Goal: Communication & Community: Answer question/provide support

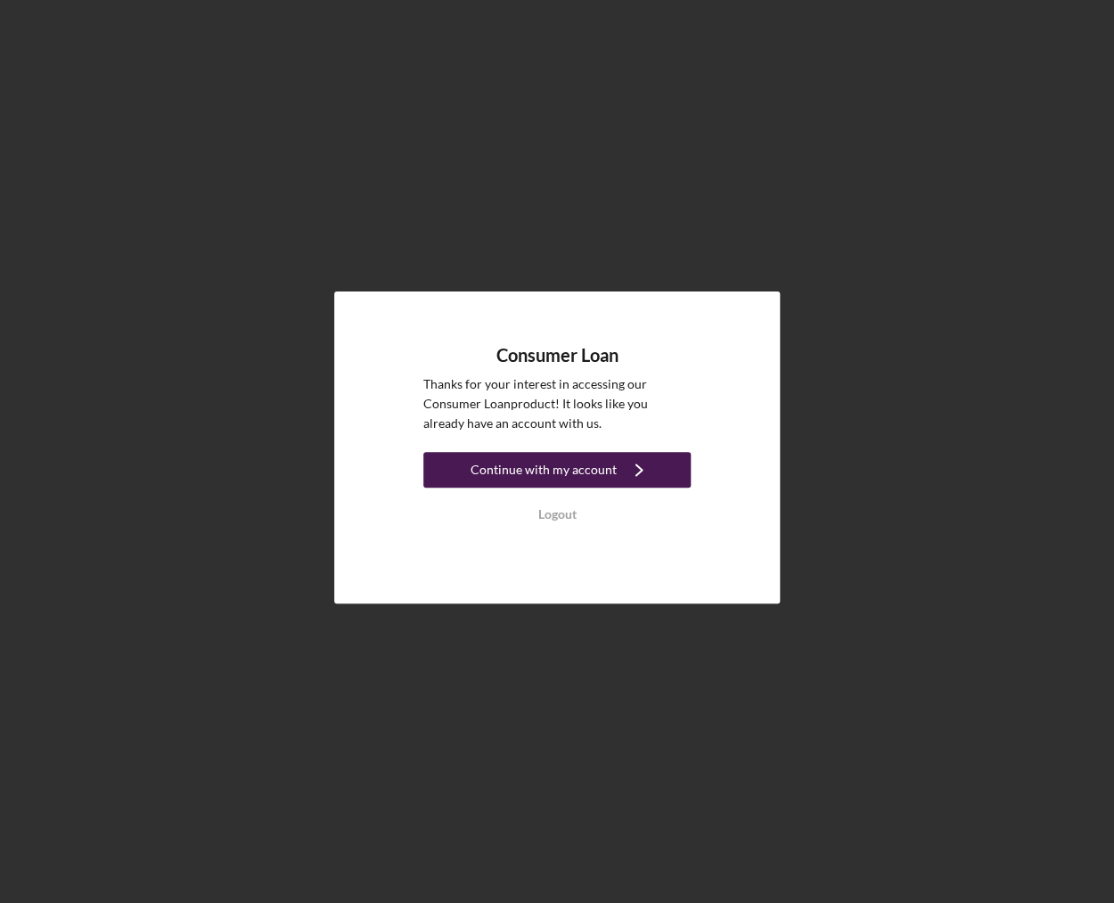
click at [564, 456] on div "Continue with my account" at bounding box center [544, 470] width 146 height 36
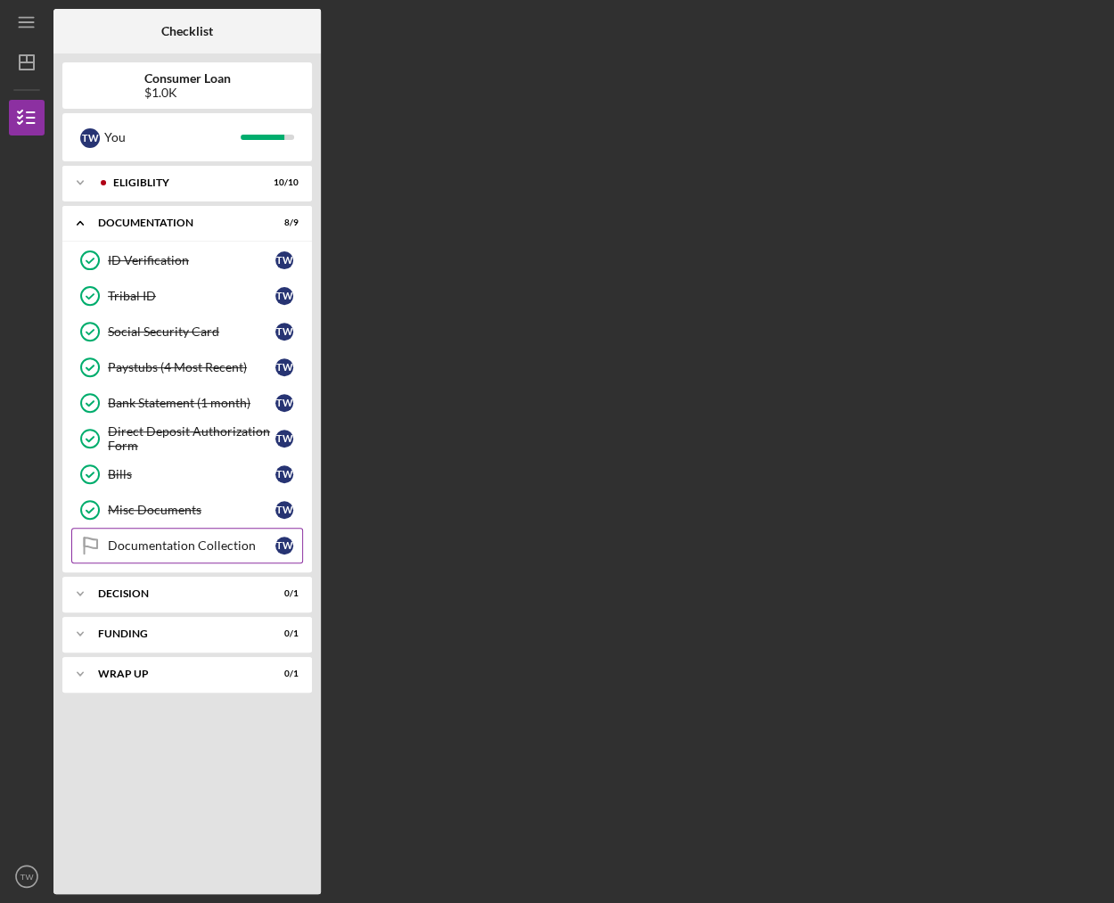
click at [217, 534] on link "Documentation Collection Documentation Collection T W" at bounding box center [187, 546] width 232 height 36
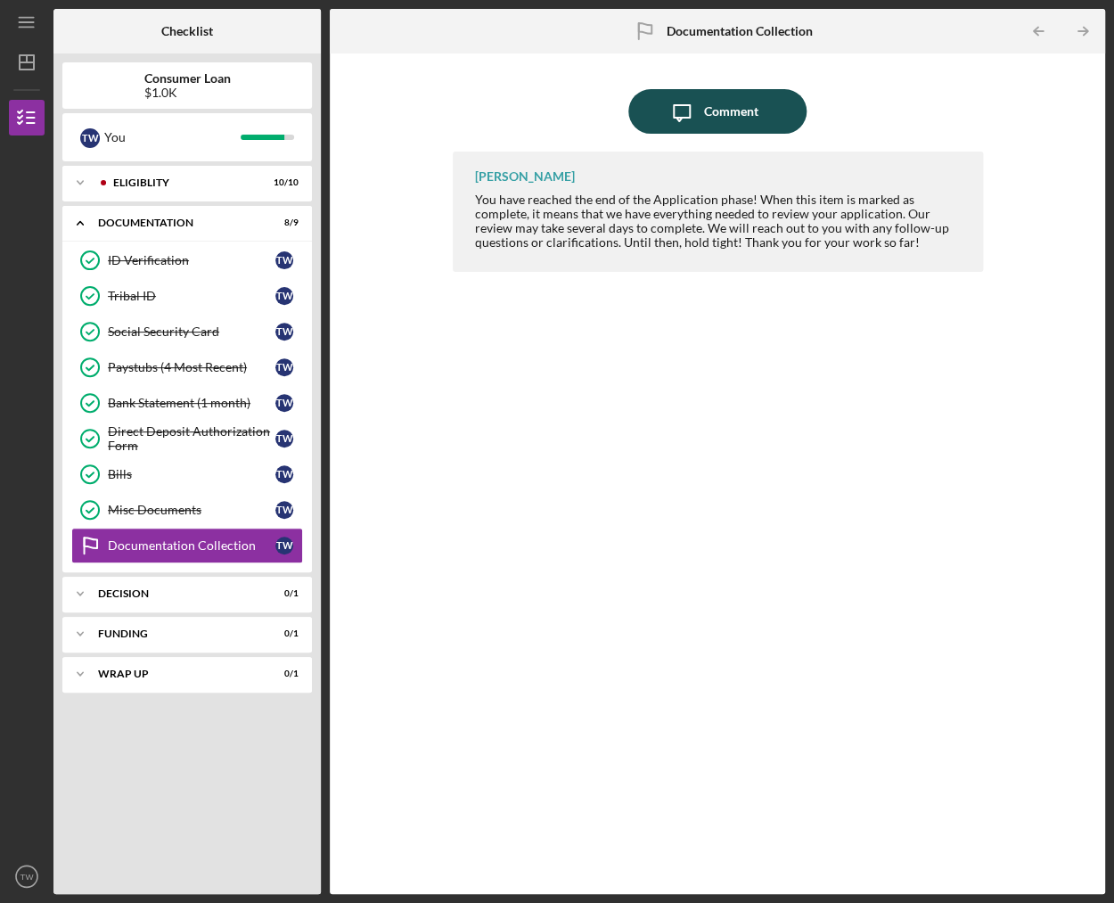
click at [751, 105] on div "Comment" at bounding box center [731, 111] width 54 height 45
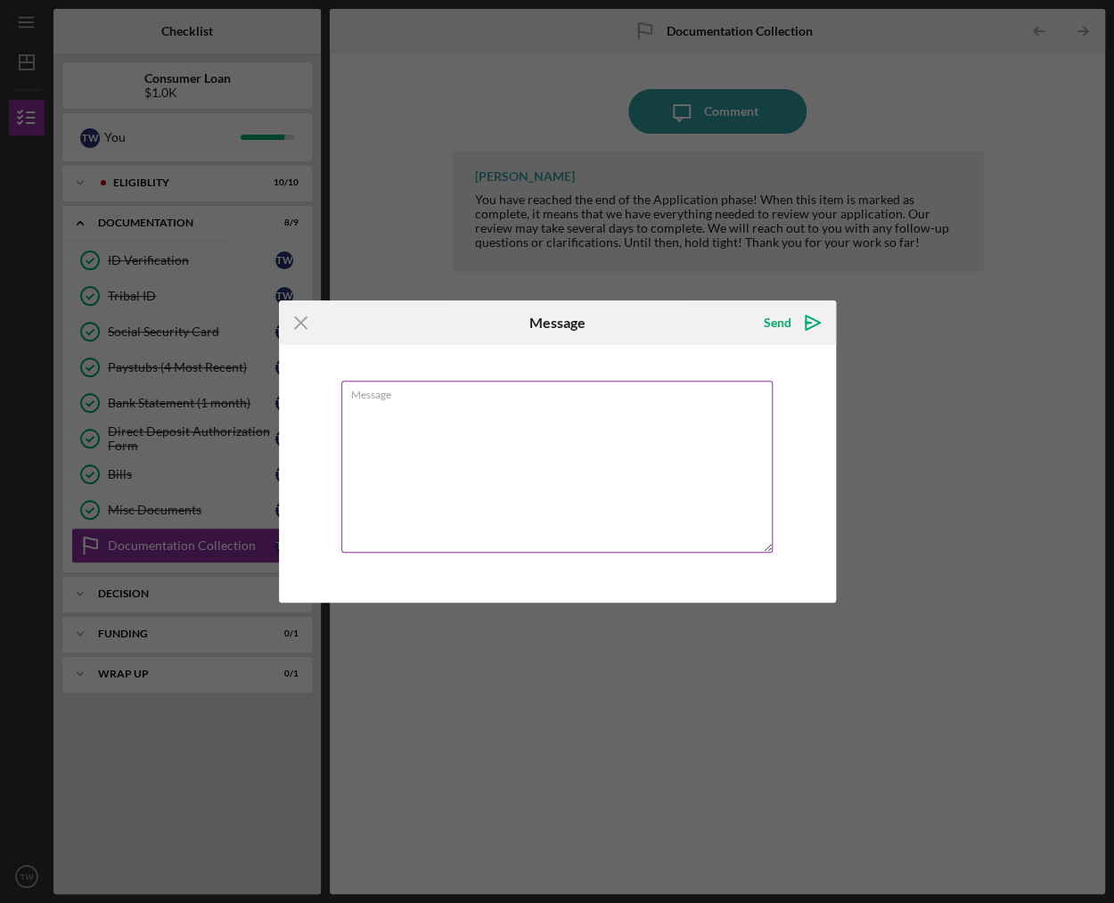
click at [475, 406] on textarea "Message" at bounding box center [556, 467] width 431 height 172
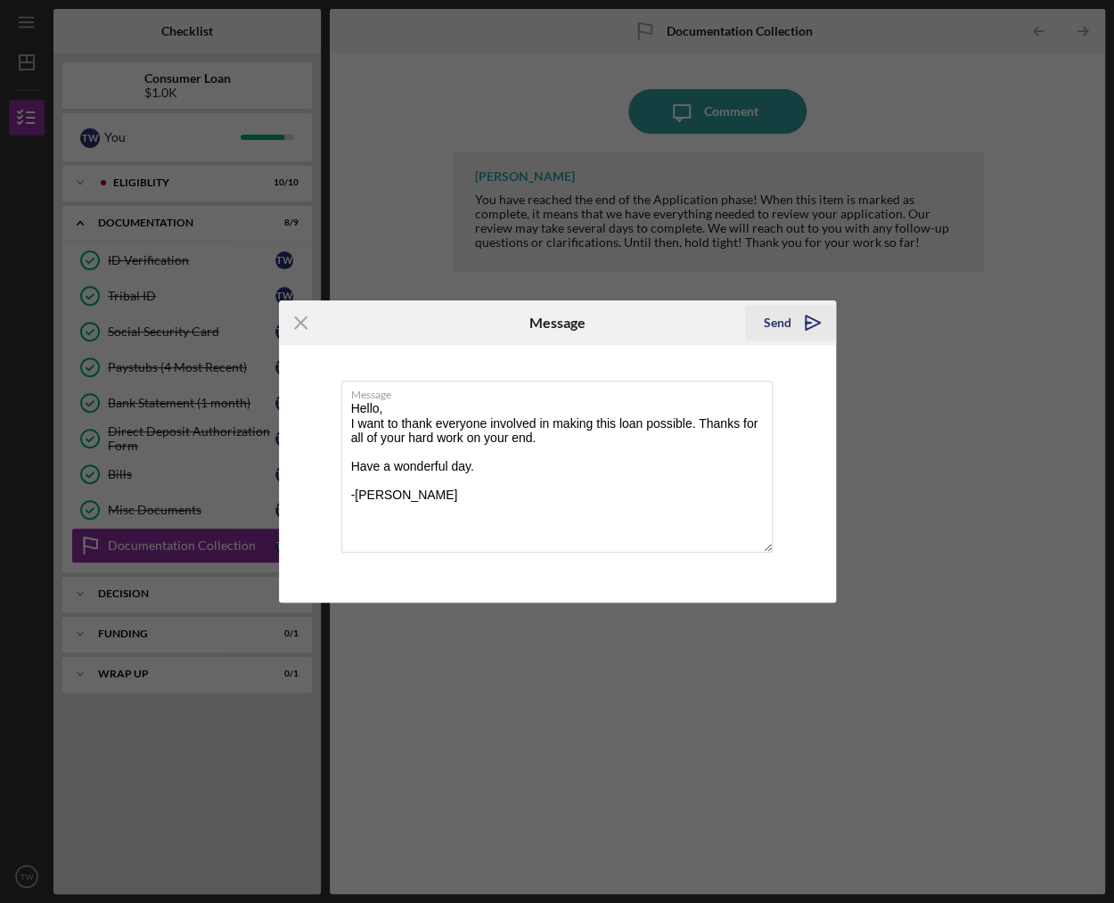
type textarea "Hello, I want to thank everyone involved in making this loan possible. Thanks f…"
click at [783, 316] on div "Send" at bounding box center [777, 323] width 28 height 36
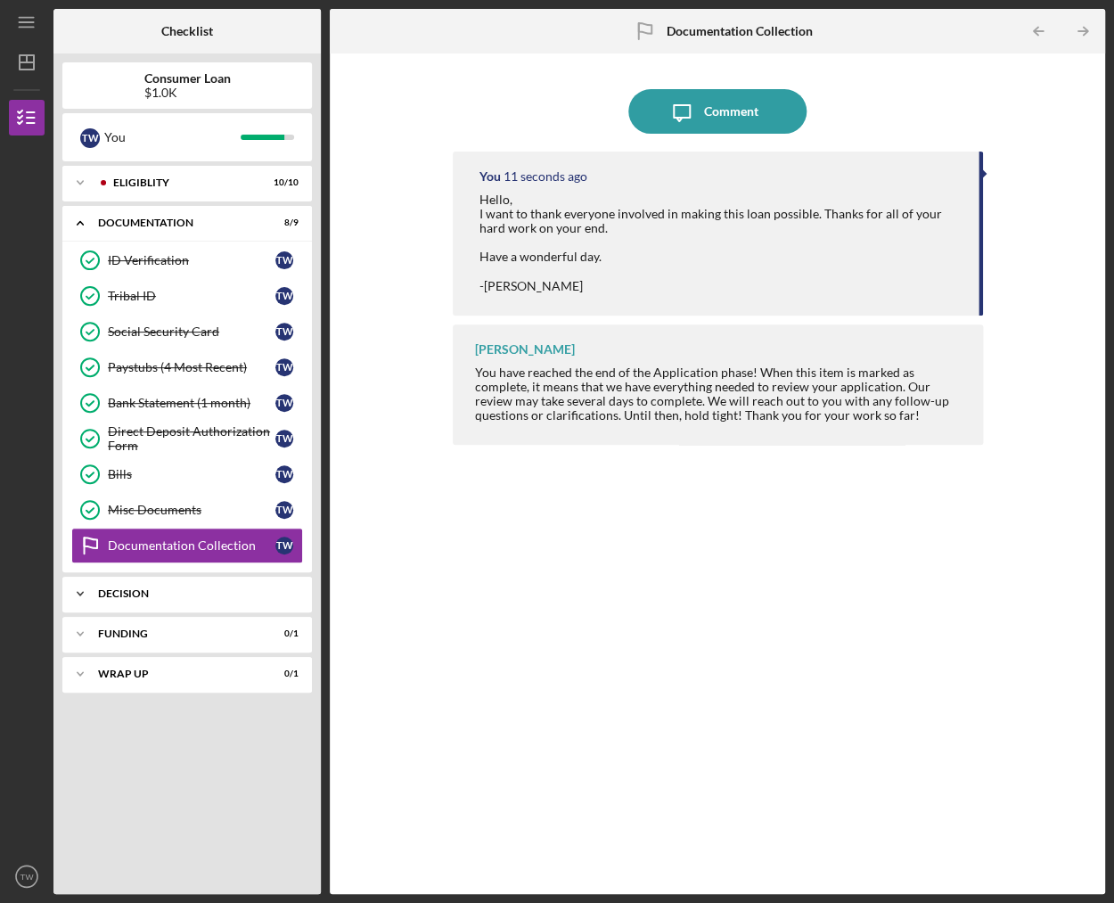
click at [199, 593] on div "Decision" at bounding box center [194, 593] width 192 height 11
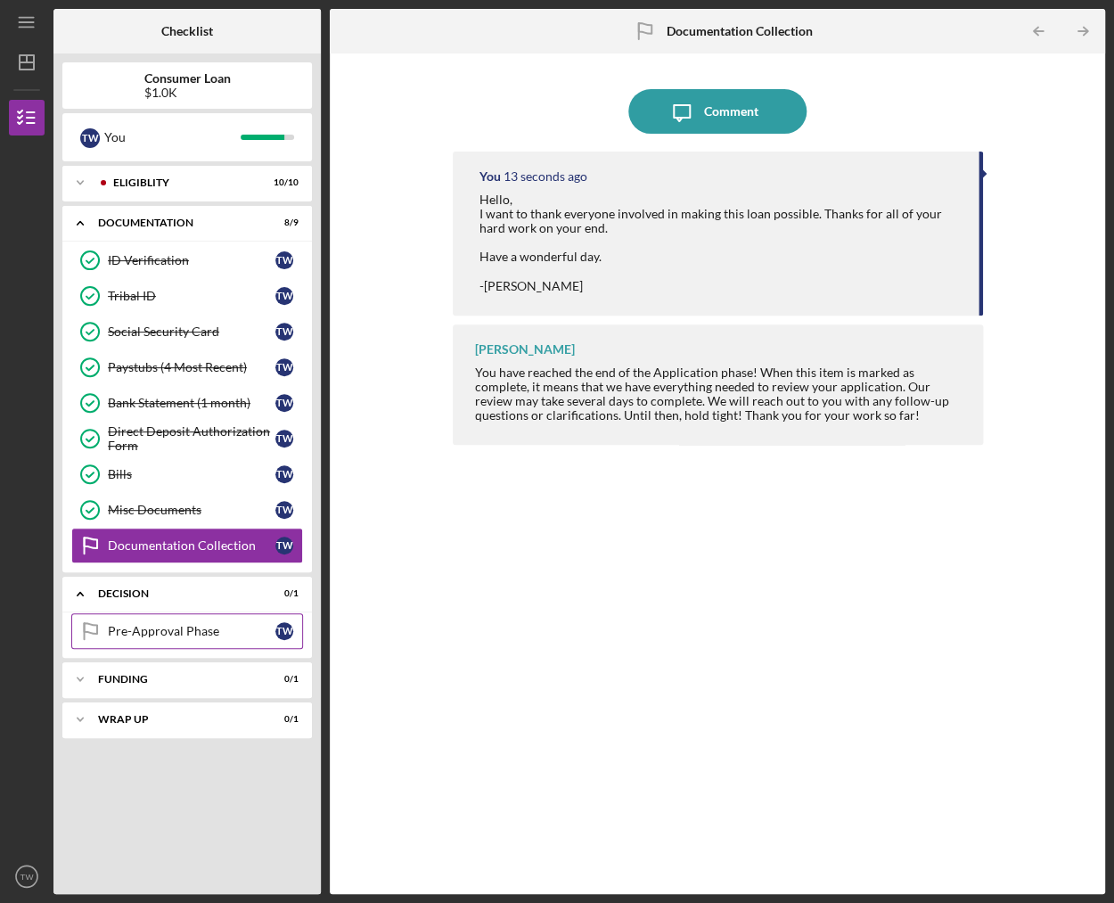
click at [208, 629] on div "Pre-Approval Phase" at bounding box center [192, 631] width 168 height 14
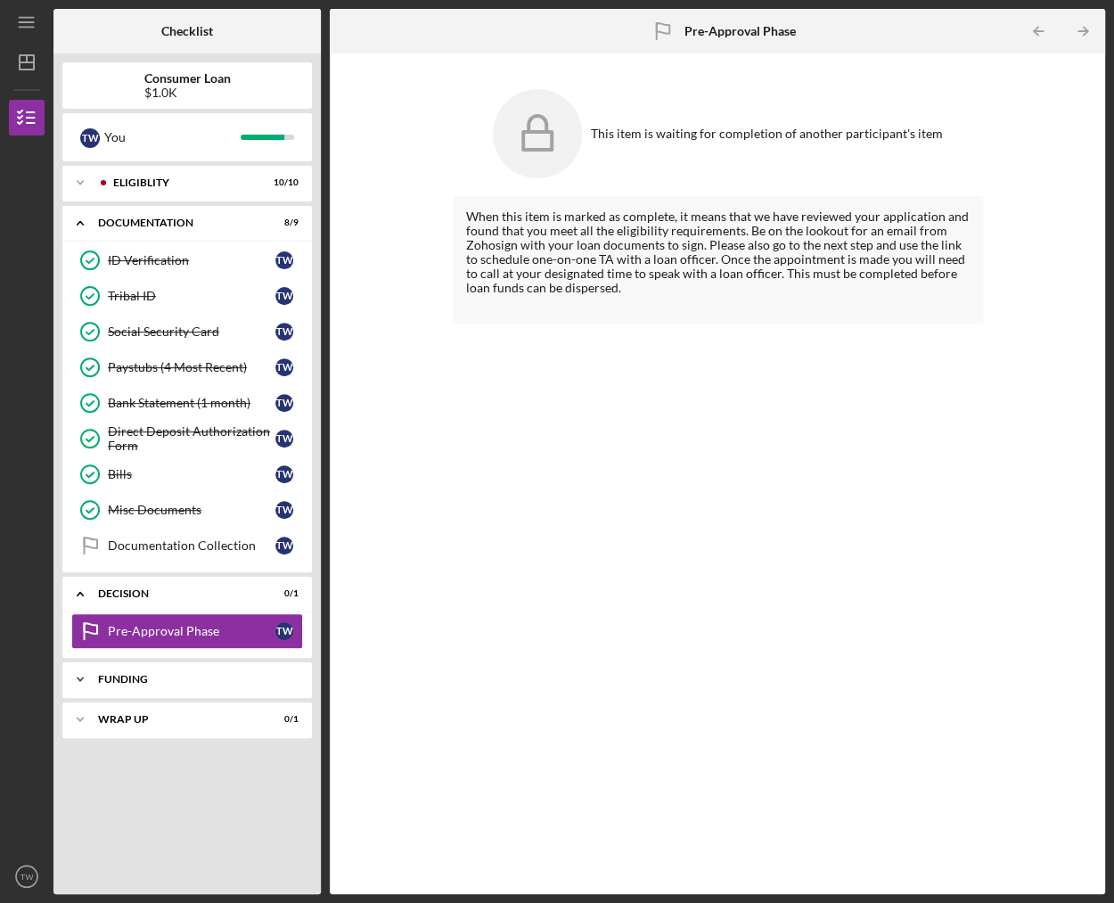
click at [206, 661] on div "Icon/Expander Funding 0 / 1" at bounding box center [187, 679] width 250 height 36
